Goal: Task Accomplishment & Management: Use online tool/utility

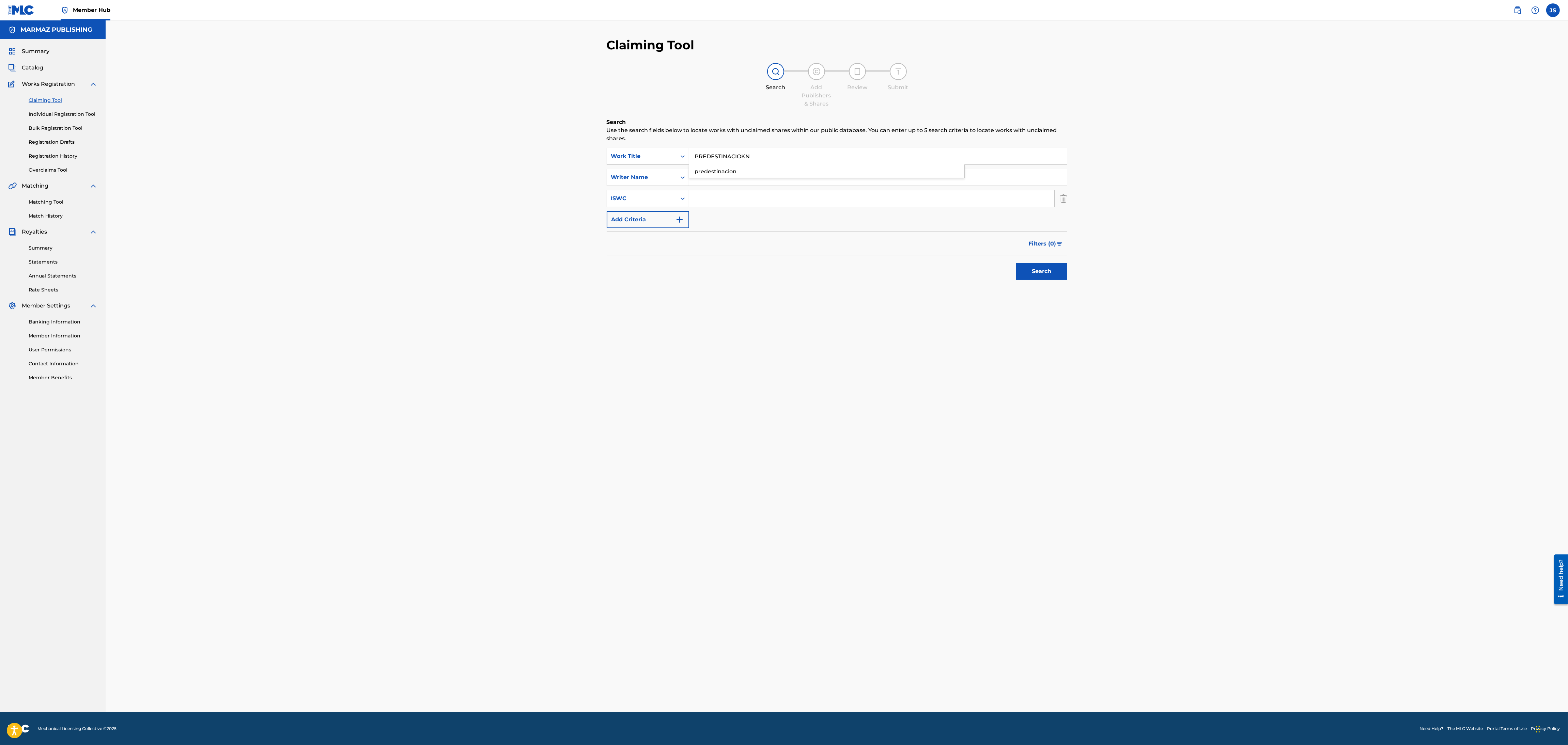
click at [1016, 263] on button "Search" at bounding box center [1041, 271] width 51 height 17
type input "PREDESTINACION"
click at [1016, 263] on button "Search" at bounding box center [1041, 271] width 51 height 17
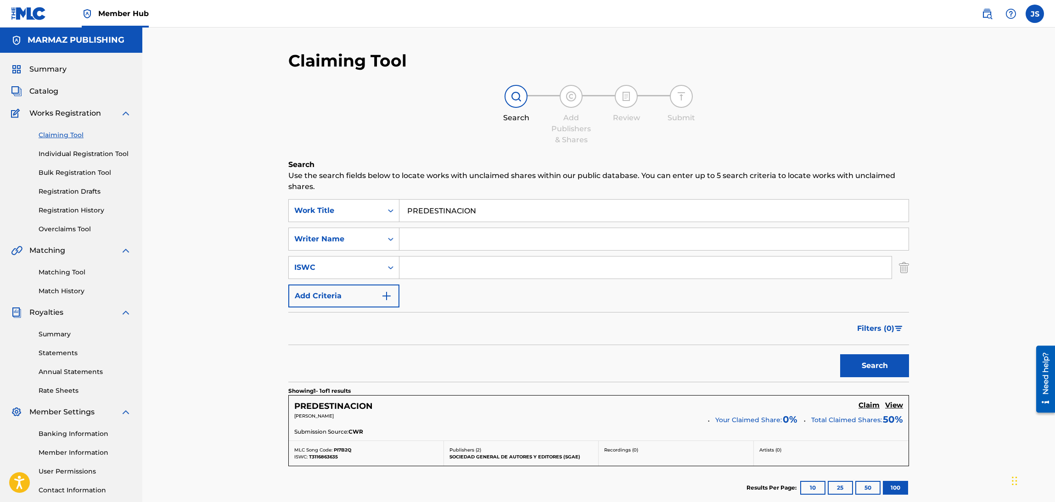
scroll to position [69, 0]
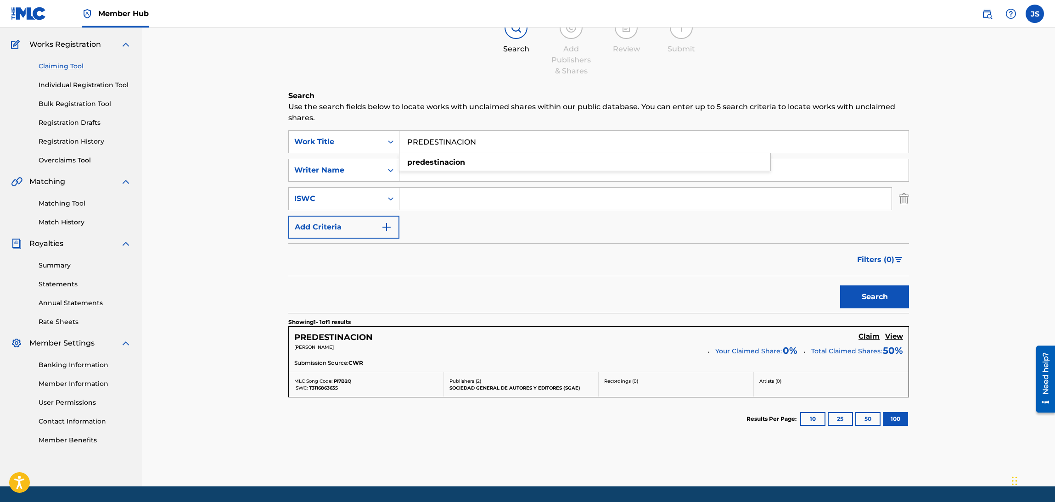
click at [550, 200] on input "Search Form" at bounding box center [645, 199] width 492 height 22
paste input "Aries Vigoth"
type input "Aries Vigoth"
drag, startPoint x: 550, startPoint y: 200, endPoint x: 263, endPoint y: 189, distance: 287.0
click at [263, 189] on div "Claiming Tool Search Add Publishers & Shares Review Submit Search Use the searc…" at bounding box center [598, 223] width 912 height 528
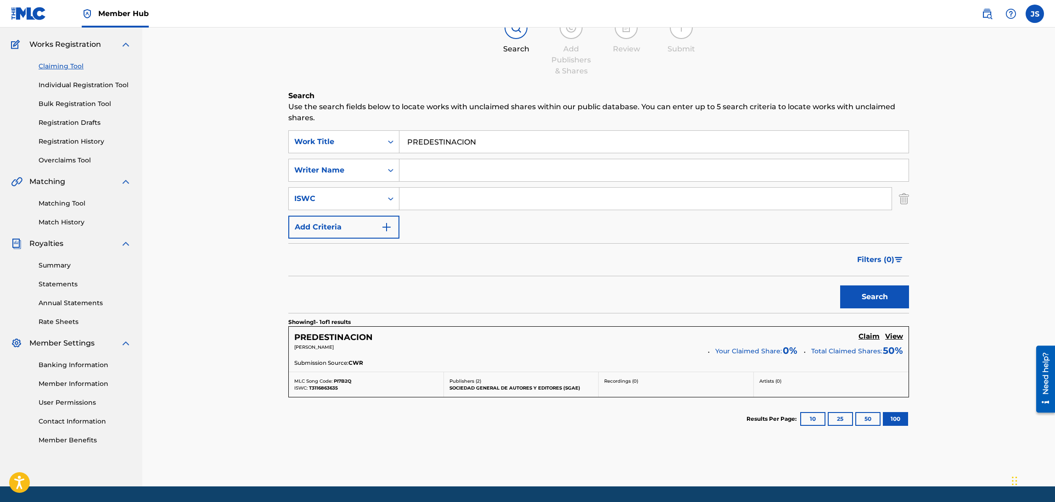
click at [425, 168] on input "Search Form" at bounding box center [653, 170] width 509 height 22
paste input "Aries Vigoth"
type input "Aries Vigoth"
drag, startPoint x: 445, startPoint y: 253, endPoint x: 622, endPoint y: 252, distance: 176.7
click at [445, 253] on div "Filters ( 0 )" at bounding box center [598, 259] width 620 height 33
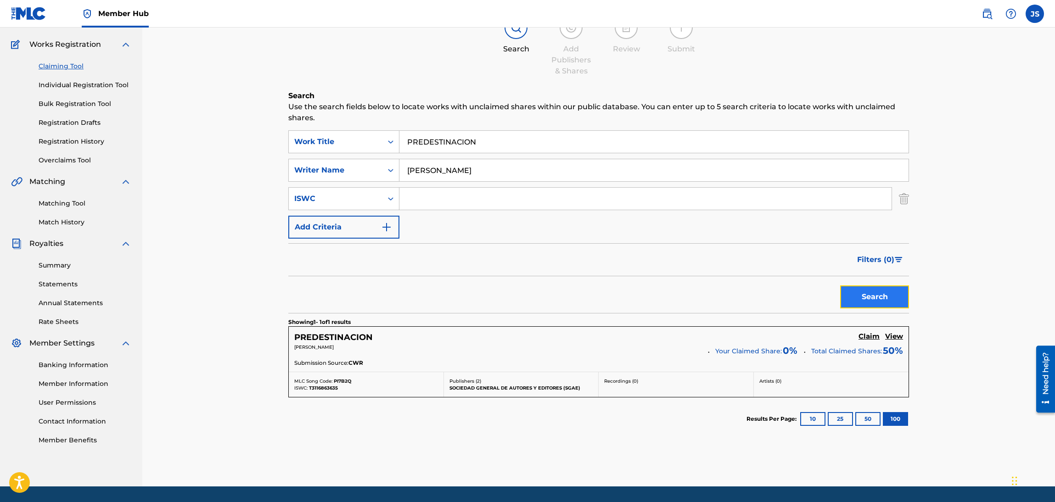
click at [859, 297] on button "Search" at bounding box center [874, 296] width 69 height 23
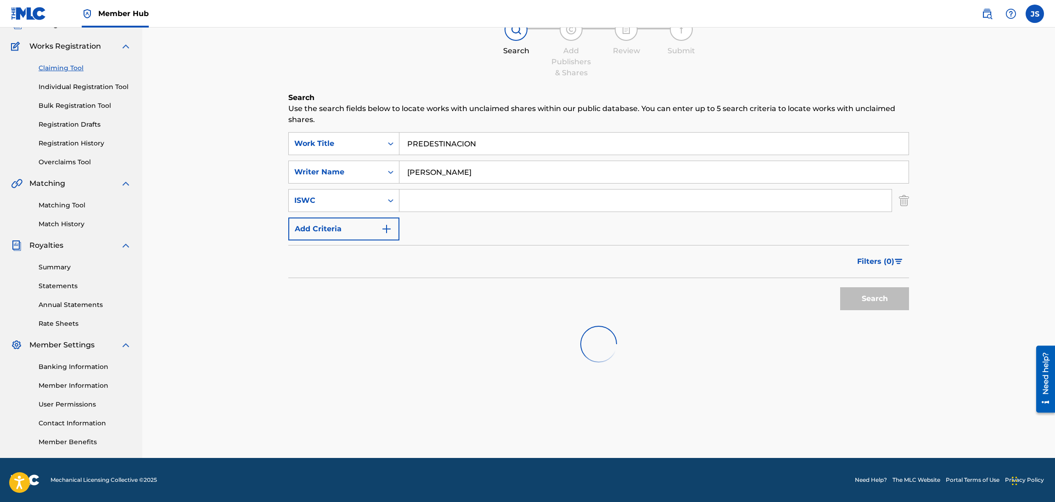
scroll to position [67, 0]
drag, startPoint x: 481, startPoint y: 177, endPoint x: 260, endPoint y: 156, distance: 221.8
click at [260, 156] on div "Claiming Tool Search Add Publishers & Shares Review Submit Search Use the searc…" at bounding box center [598, 209] width 912 height 497
click at [341, 172] on div "Writer Name" at bounding box center [335, 172] width 83 height 11
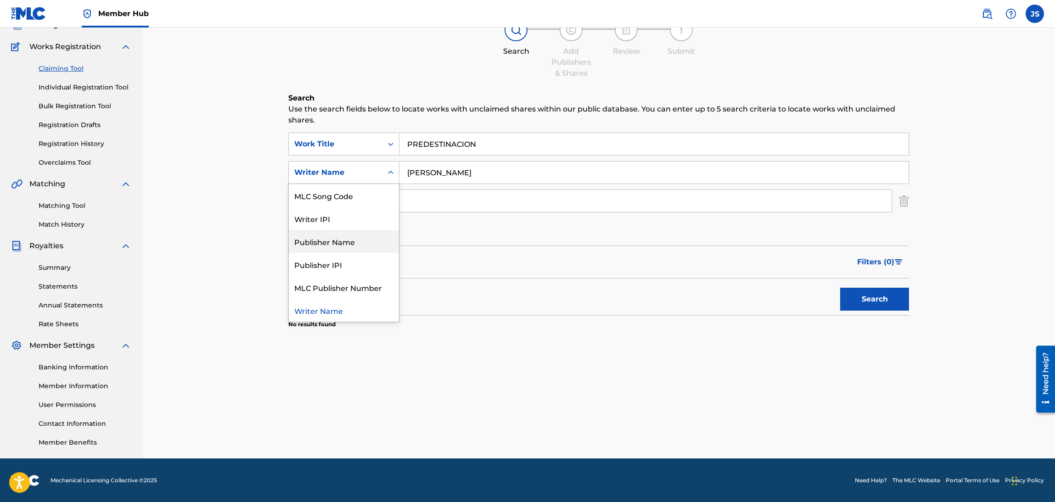
click at [368, 245] on div "Publisher Name" at bounding box center [344, 241] width 110 height 23
click at [362, 177] on div "Publisher Name" at bounding box center [336, 172] width 94 height 17
click at [468, 197] on input "Search Form" at bounding box center [645, 201] width 492 height 22
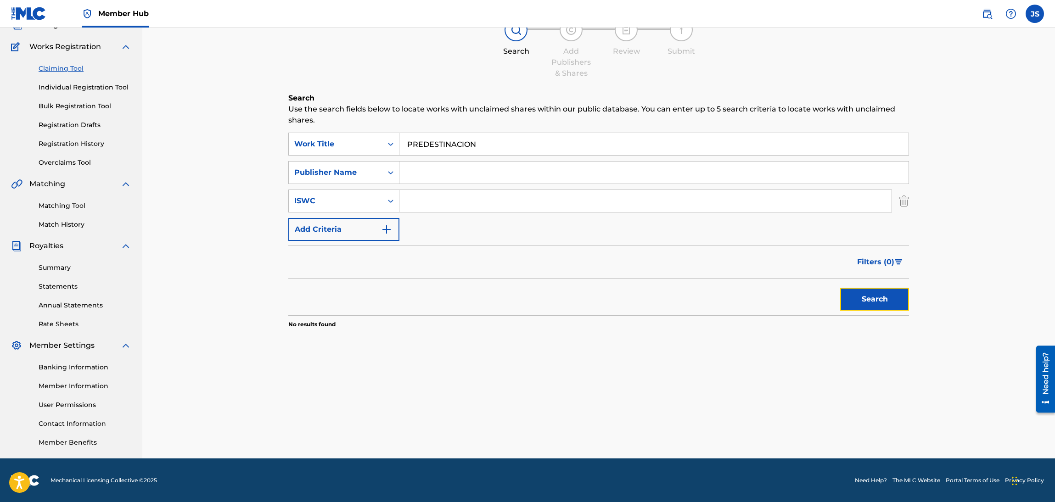
drag, startPoint x: 894, startPoint y: 308, endPoint x: 813, endPoint y: 267, distance: 90.5
click at [893, 308] on button "Search" at bounding box center [874, 299] width 69 height 23
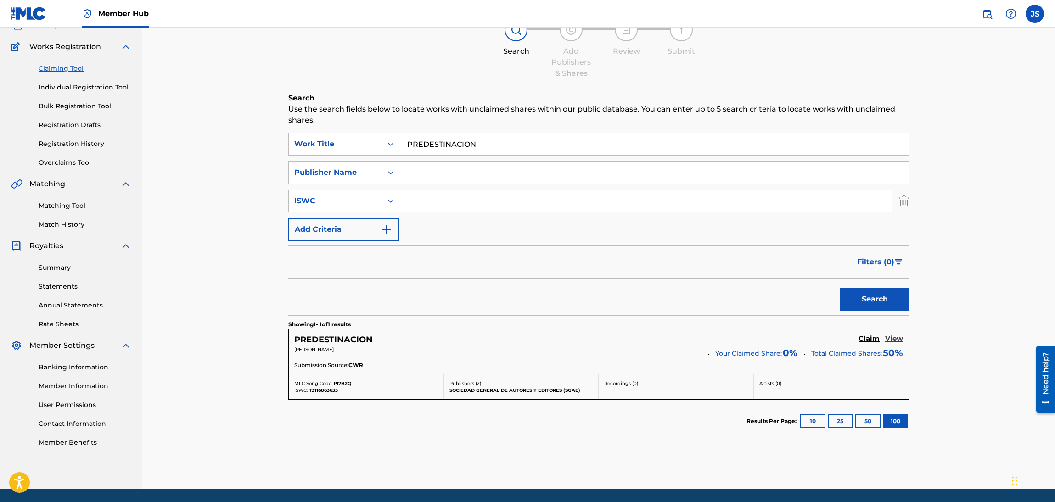
click at [890, 340] on h5 "View" at bounding box center [894, 339] width 18 height 9
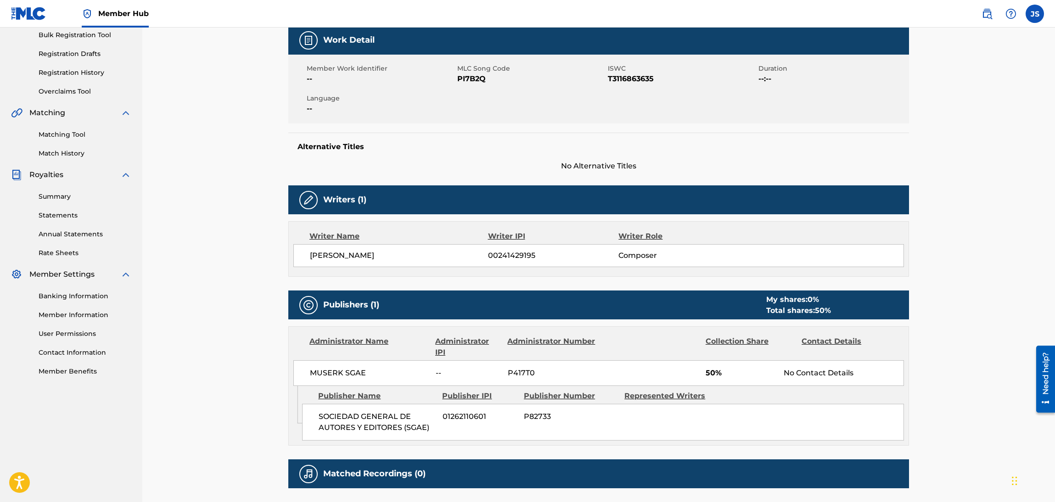
scroll to position [206, 0]
